Goal: Check status: Check status

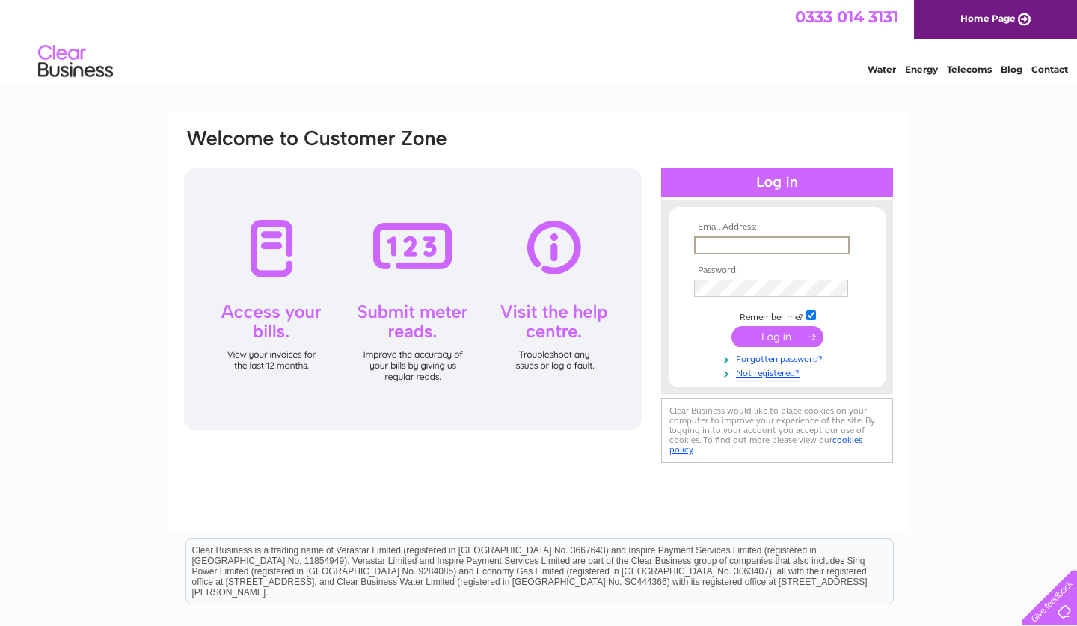
type input "n.philip1@btinternet.com"
click at [779, 340] on input "submit" at bounding box center [778, 335] width 92 height 21
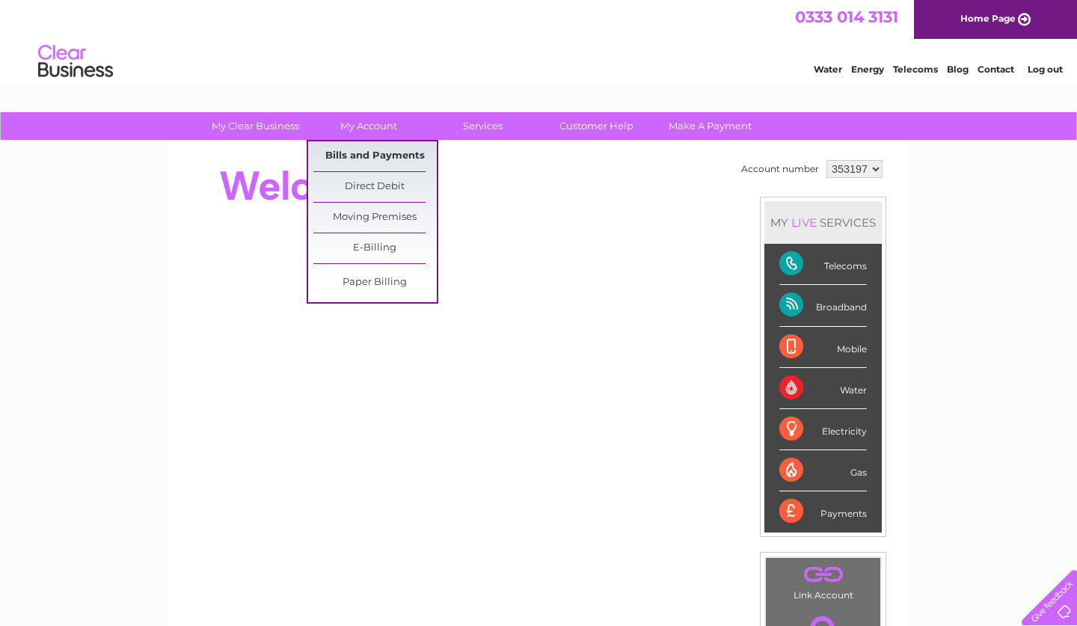
click at [360, 150] on link "Bills and Payments" at bounding box center [375, 156] width 123 height 30
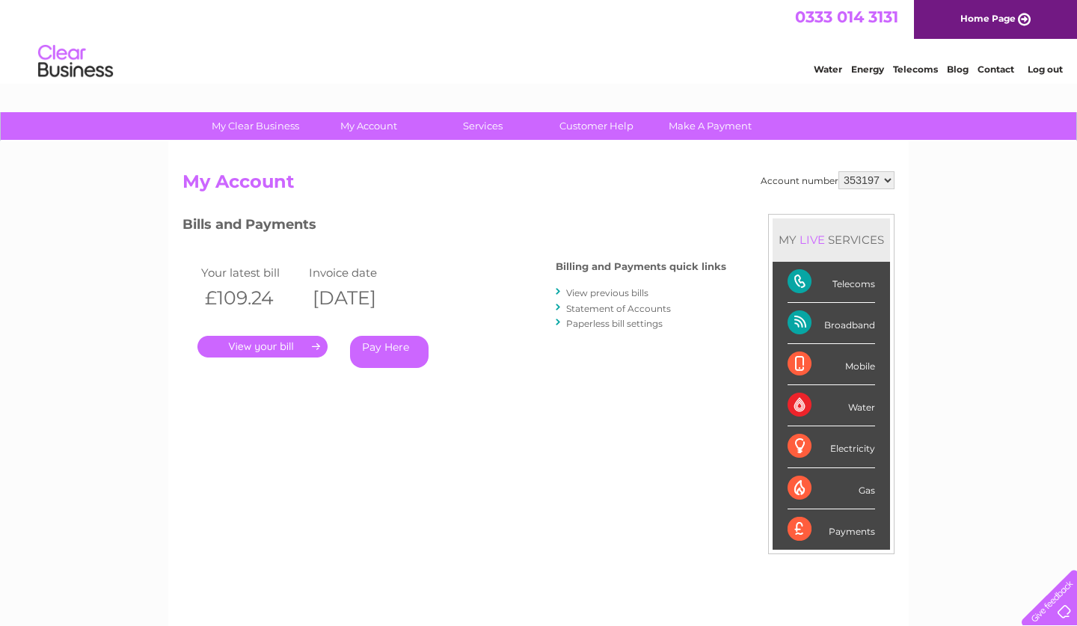
click at [257, 343] on link "." at bounding box center [263, 347] width 130 height 22
